Goal: Task Accomplishment & Management: Complete application form

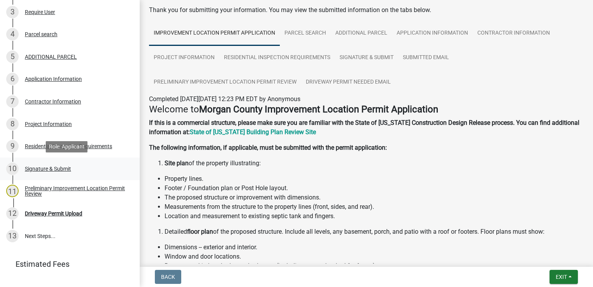
scroll to position [209, 0]
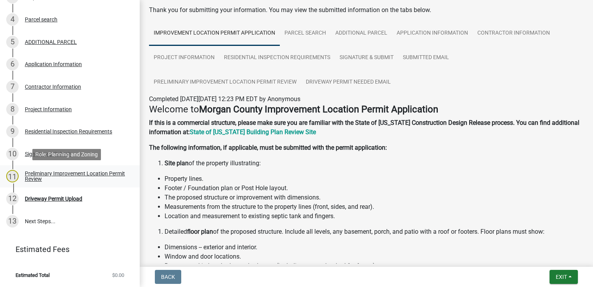
click at [77, 176] on div "Preliminary Improvement Location Permit Review" at bounding box center [76, 175] width 103 height 11
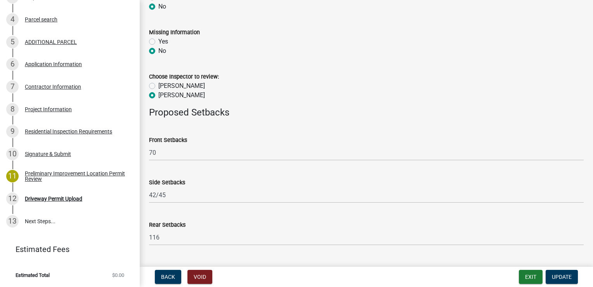
scroll to position [406, 0]
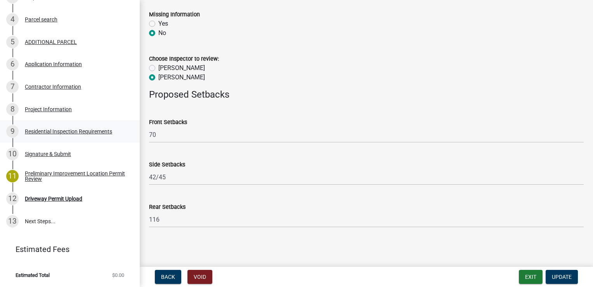
click at [56, 134] on div "Residential Inspection Requirements" at bounding box center [68, 131] width 87 height 5
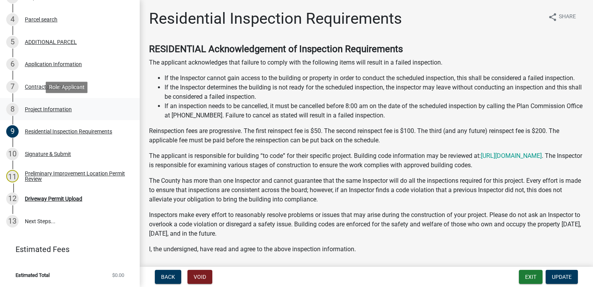
click at [55, 108] on div "Project Information" at bounding box center [48, 108] width 47 height 5
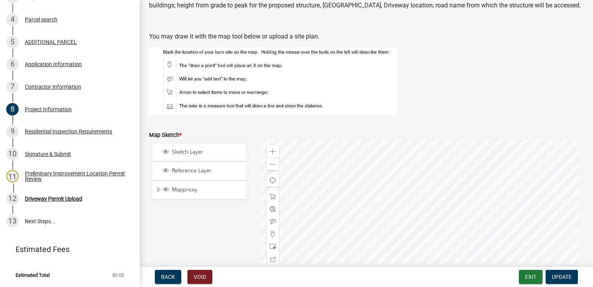
scroll to position [1514, 0]
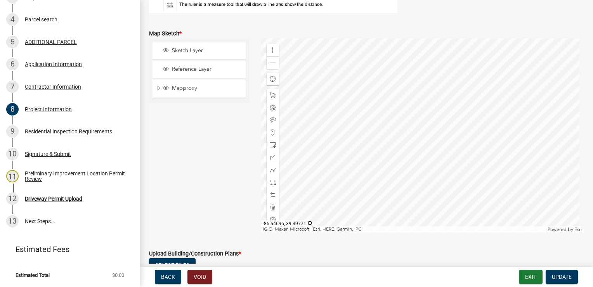
click at [406, 156] on div at bounding box center [422, 135] width 323 height 194
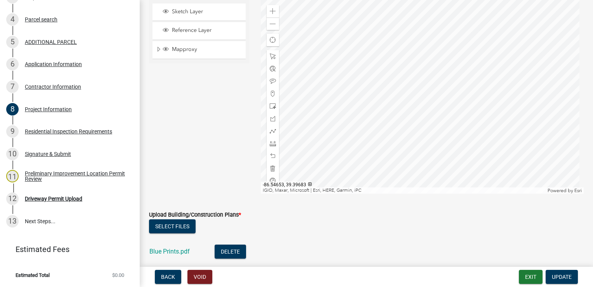
scroll to position [1553, 0]
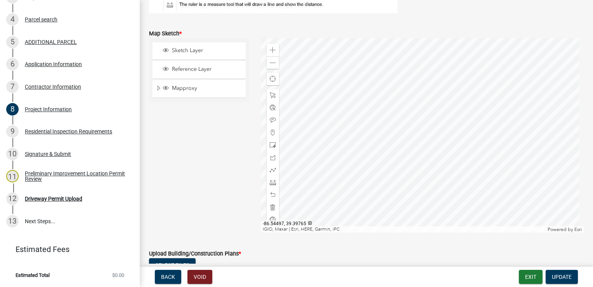
click at [326, 157] on div at bounding box center [422, 135] width 323 height 194
click at [358, 141] on div at bounding box center [422, 135] width 323 height 194
click at [400, 217] on div at bounding box center [422, 135] width 323 height 194
click at [518, 55] on div at bounding box center [422, 135] width 323 height 194
click at [550, 105] on div at bounding box center [422, 135] width 323 height 194
